Goal: Task Accomplishment & Management: Complete application form

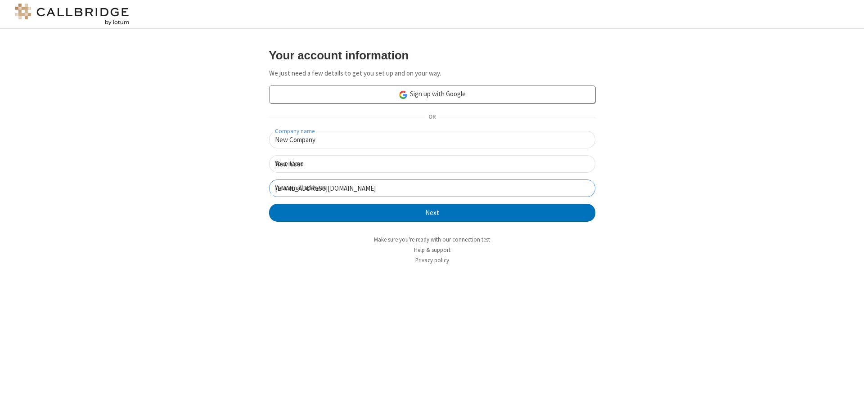
click button "Next" at bounding box center [432, 213] width 326 height 18
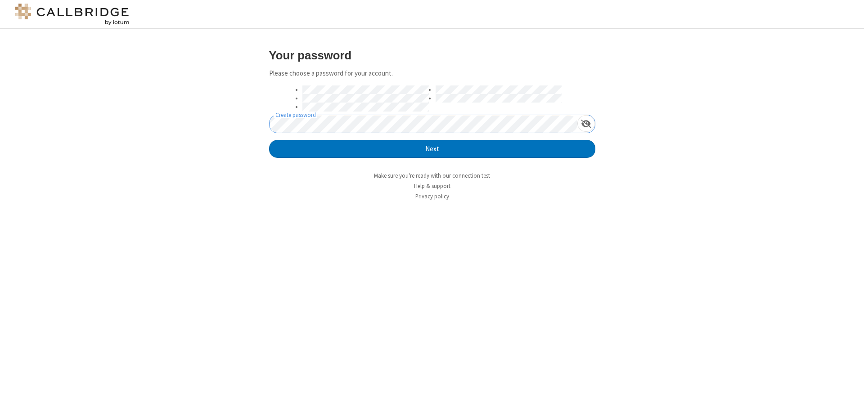
click button "Next" at bounding box center [432, 149] width 326 height 18
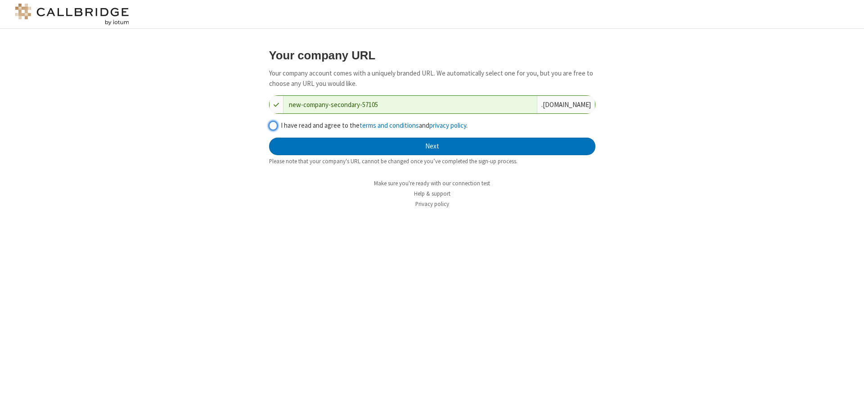
click at [273, 125] on input "I have read and agree to the terms and conditions and privacy policy ." at bounding box center [273, 125] width 9 height 9
checkbox input "true"
click at [432, 146] on button "Next" at bounding box center [432, 147] width 326 height 18
